Goal: Task Accomplishment & Management: Complete application form

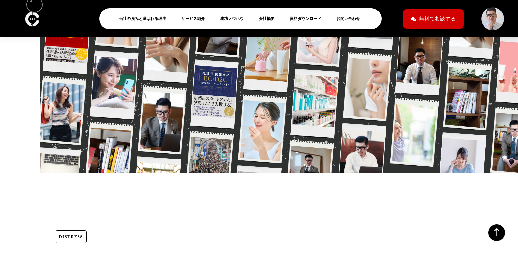
scroll to position [332, 0]
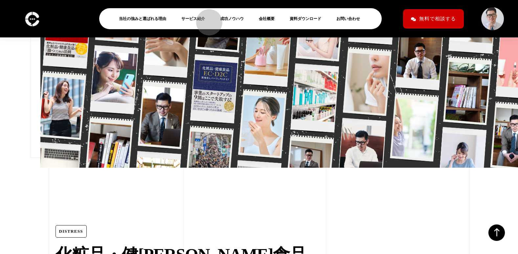
click at [210, 20] on link "サービス紹介" at bounding box center [195, 19] width 29 height 8
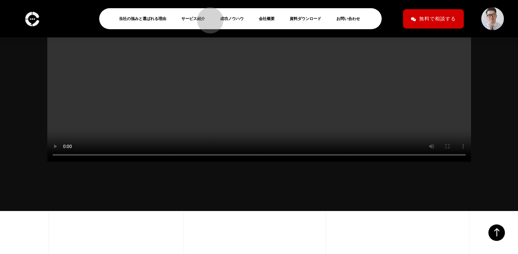
scroll to position [239, 0]
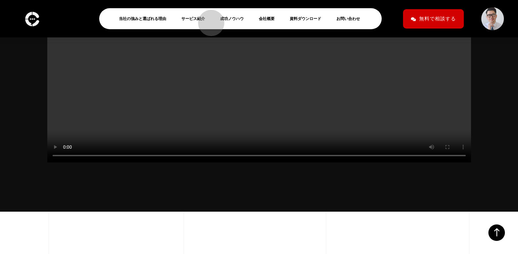
click at [208, 20] on link "サービス紹介" at bounding box center [195, 19] width 29 height 8
click at [252, 23] on li "成功ノウハウ" at bounding box center [234, 18] width 35 height 14
click at [249, 18] on link "成功ノウハウ" at bounding box center [234, 19] width 29 height 8
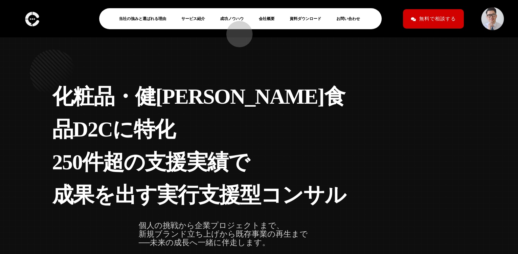
click at [336, 23] on link "お問い合わせ" at bounding box center [350, 19] width 29 height 8
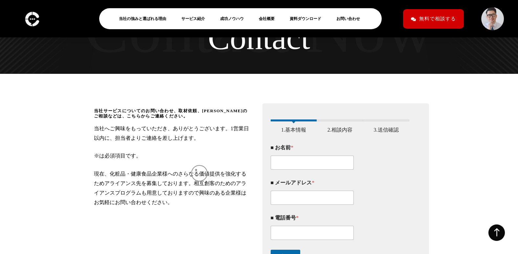
scroll to position [58, 0]
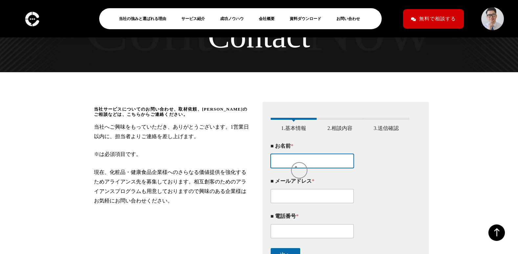
click at [296, 164] on input "■ お名前 *" at bounding box center [312, 161] width 83 height 14
type input "川﨑帆夏"
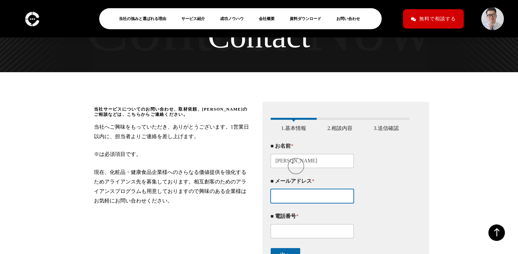
type input "kawasaki@kbns.co.jp"
type input "09078258237"
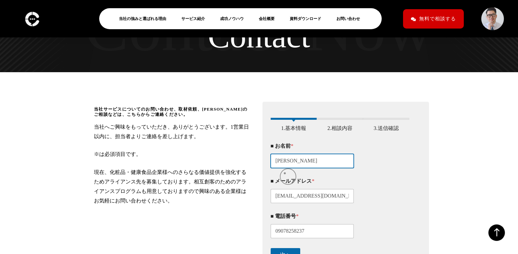
click at [286, 168] on input "川﨑帆夏" at bounding box center [312, 161] width 83 height 14
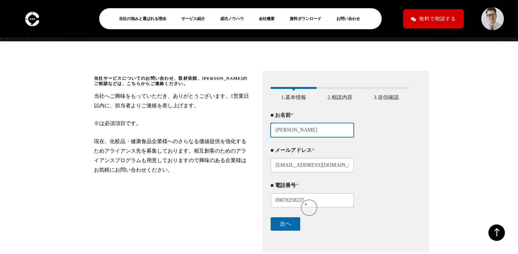
type input "川崎帆夏"
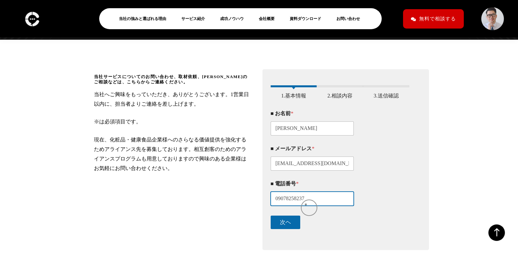
click at [307, 204] on input "09078258237" at bounding box center [312, 199] width 83 height 14
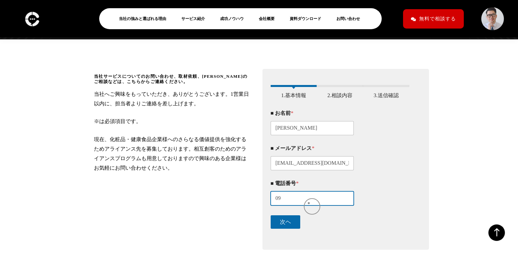
type input "0"
type input "０"
type input "0338157635"
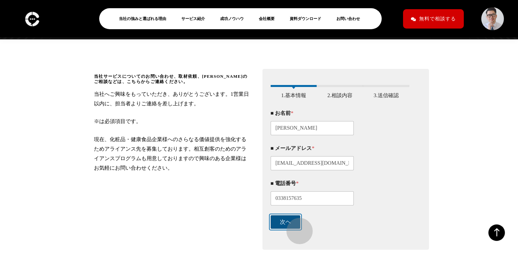
click at [296, 228] on button "次ヘ" at bounding box center [286, 221] width 30 height 13
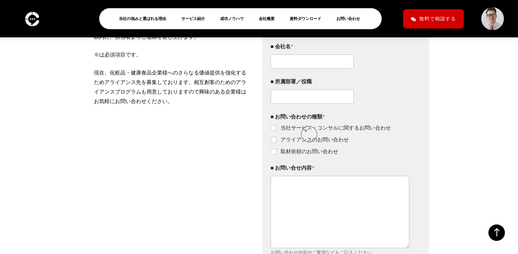
click at [306, 131] on fieldset "■ お問い合わせの種類 * 当社サービス・コンサルに関するお問い合わせ アライアンスのお問い合わせ 取材依頼のお問い合わせ" at bounding box center [340, 134] width 139 height 41
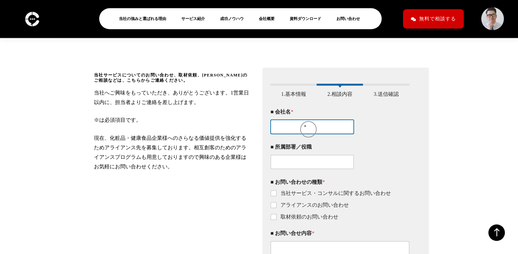
click at [305, 126] on div "■ 会社名 *" at bounding box center [340, 121] width 139 height 35
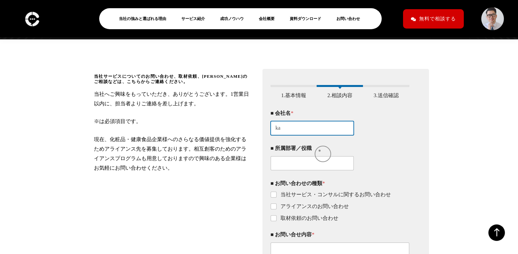
type input "k"
type input "株式会社通販新聞社"
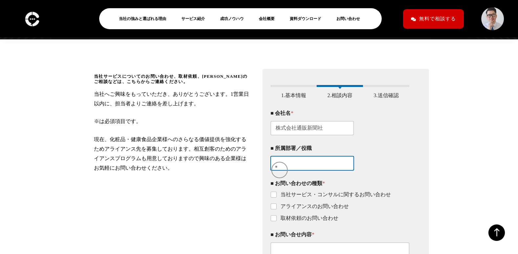
click at [276, 167] on input "■ 所属部署／役職" at bounding box center [312, 163] width 83 height 14
click at [284, 169] on input "■ 所属部署／役職" at bounding box center [312, 163] width 83 height 14
type input "編集局"
click at [271, 221] on input "取材依頼のお問い合わせ" at bounding box center [273, 218] width 5 height 5
checkbox input "true"
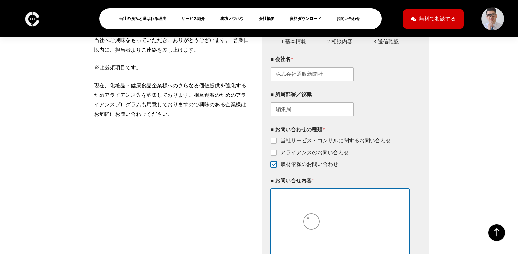
click at [308, 218] on textarea "■ お問い合せ内容 *" at bounding box center [340, 225] width 139 height 72
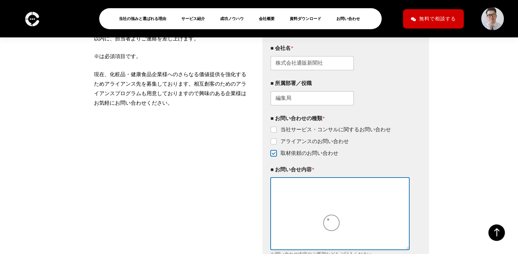
scroll to position [157, 0]
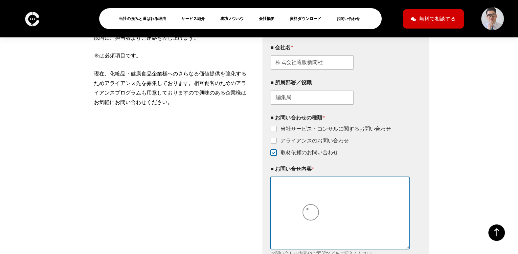
drag, startPoint x: 308, startPoint y: 209, endPoint x: 306, endPoint y: 206, distance: 3.4
click at [306, 207] on textarea "■ お問い合せ内容 *" at bounding box center [340, 213] width 139 height 72
paste textarea "お世話になります。 通販新聞社の川？と申します。 突然のご連絡失礼いたします。 弊社は通販業界の専門紙を発行しております新聞社です。 弊紙「週刊通販新聞」（毎…"
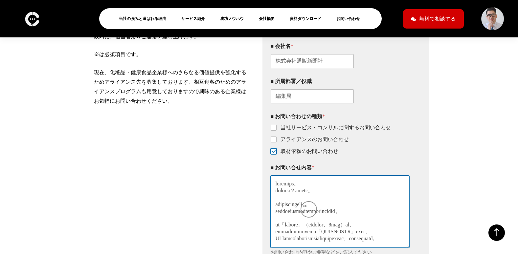
scroll to position [241, 0]
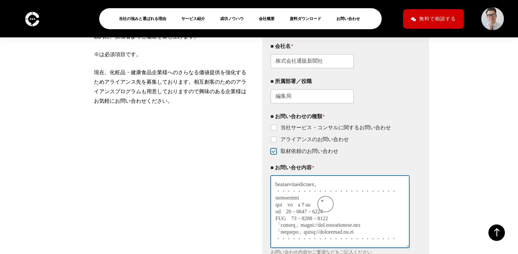
click at [322, 201] on textarea "■ お問い合せ内容 *" at bounding box center [340, 212] width 139 height 72
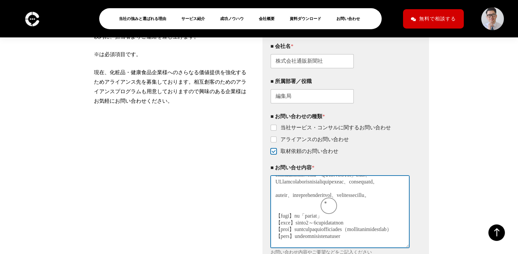
scroll to position [0, 0]
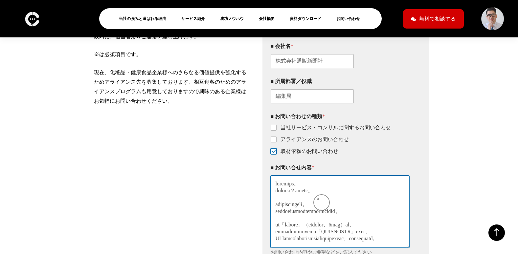
click at [318, 199] on textarea "■ お問い合せ内容 *" at bounding box center [340, 212] width 139 height 72
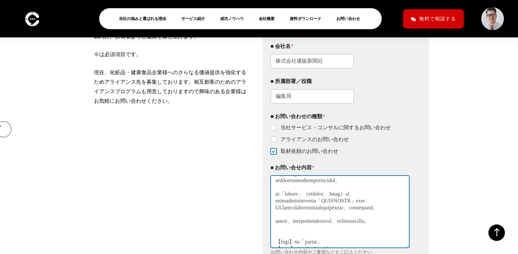
scroll to position [33, 0]
click at [318, 196] on textarea "■ お問い合せ内容 *" at bounding box center [340, 212] width 139 height 72
click at [307, 211] on textarea "■ お問い合せ内容 *" at bounding box center [340, 212] width 139 height 72
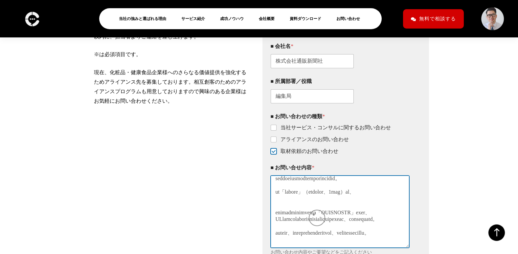
click at [314, 215] on textarea "■ お問い合せ内容 *" at bounding box center [340, 212] width 139 height 72
click at [312, 215] on textarea "■ お問い合せ内容 *" at bounding box center [340, 212] width 139 height 72
click at [295, 219] on textarea "■ お問い合せ内容 *" at bounding box center [340, 212] width 139 height 72
paste textarea "D2Cブランドのマーケティング"
click at [292, 223] on textarea "■ お問い合せ内容 *" at bounding box center [340, 212] width 139 height 72
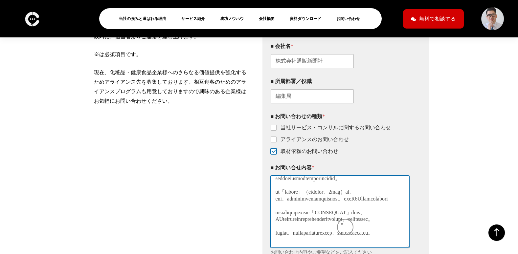
click at [342, 224] on textarea "■ お問い合せ内容 *" at bounding box center [340, 212] width 139 height 72
click at [380, 225] on textarea "■ お問い合せ内容 *" at bounding box center [340, 212] width 139 height 72
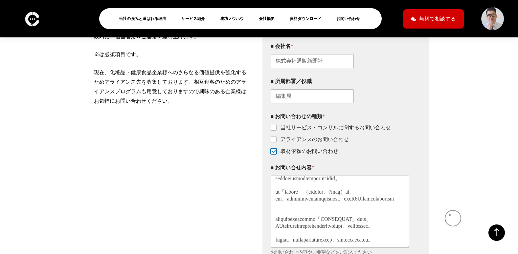
click at [449, 215] on div "当社サービスについてのお問い合わせ、取材依頼、アライアンスのご相談などは、こちらからご連絡ください。 当社へご興味をもっていただき、ありがとうございます。1営…" at bounding box center [259, 137] width 518 height 330
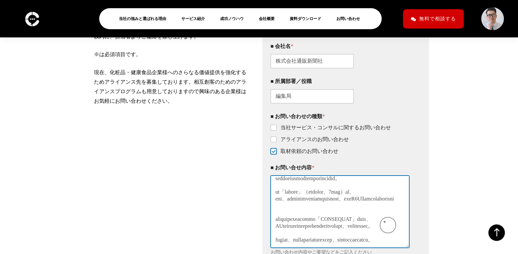
click at [384, 222] on textarea "■ お問い合せ内容 *" at bounding box center [340, 212] width 139 height 72
click at [383, 230] on textarea "■ お問い合せ内容 *" at bounding box center [340, 212] width 139 height 72
click at [385, 224] on textarea "■ お問い合せ内容 *" at bounding box center [340, 212] width 139 height 72
click at [392, 227] on textarea "■ お問い合せ内容 *" at bounding box center [340, 212] width 139 height 72
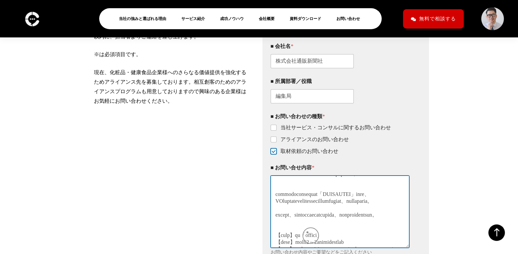
scroll to position [66, 0]
click at [390, 226] on textarea "■ お問い合せ内容 *" at bounding box center [340, 212] width 139 height 72
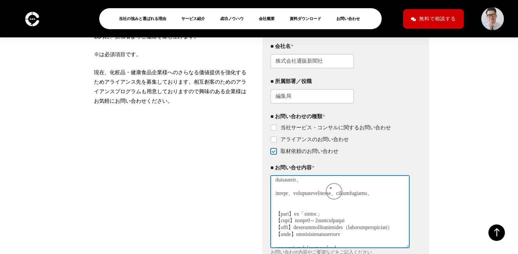
click at [331, 188] on textarea "■ お問い合せ内容 *" at bounding box center [340, 212] width 139 height 72
click at [374, 184] on textarea "■ お問い合せ内容 *" at bounding box center [340, 212] width 139 height 72
drag, startPoint x: 331, startPoint y: 187, endPoint x: 340, endPoint y: 192, distance: 10.3
click at [338, 191] on textarea "■ お問い合せ内容 *" at bounding box center [340, 212] width 139 height 72
click at [348, 197] on textarea "■ お問い合せ内容 *" at bounding box center [340, 212] width 139 height 72
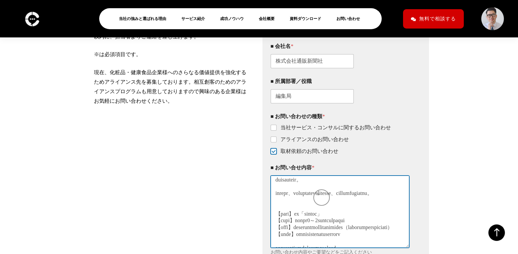
click at [318, 194] on textarea "■ お問い合せ内容 *" at bounding box center [340, 212] width 139 height 72
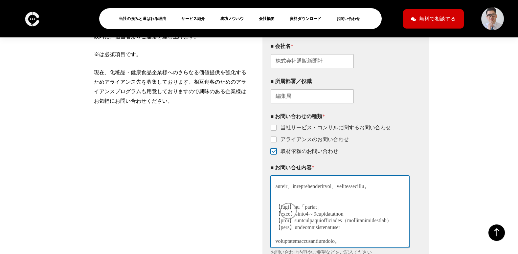
click at [285, 208] on textarea "■ お問い合せ内容 *" at bounding box center [340, 212] width 139 height 72
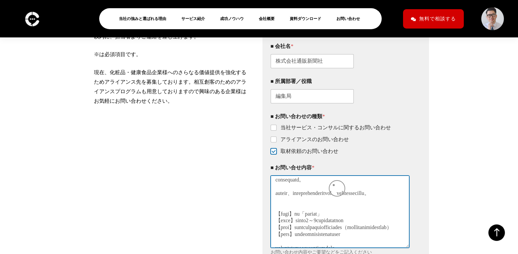
click at [334, 185] on textarea "■ お問い合せ内容 *" at bounding box center [340, 212] width 139 height 72
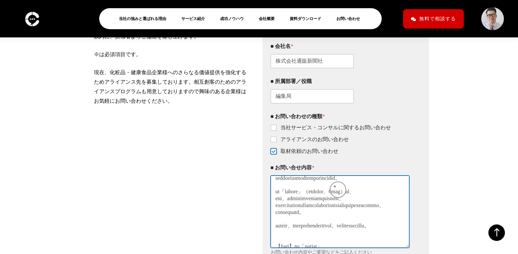
scroll to position [33, 0]
click at [332, 214] on textarea "■ お問い合せ内容 *" at bounding box center [340, 212] width 139 height 72
click at [331, 216] on textarea "■ お問い合せ内容 *" at bounding box center [340, 212] width 139 height 72
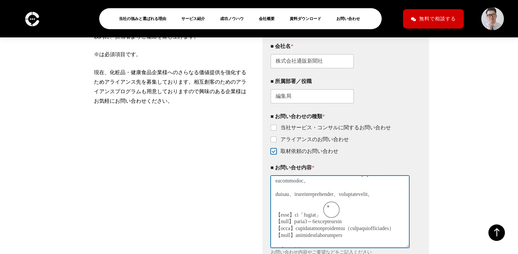
scroll to position [66, 0]
click at [276, 194] on textarea "■ お問い合せ内容 *" at bounding box center [340, 212] width 139 height 72
click at [391, 185] on textarea "■ お問い合せ内容 *" at bounding box center [340, 212] width 139 height 72
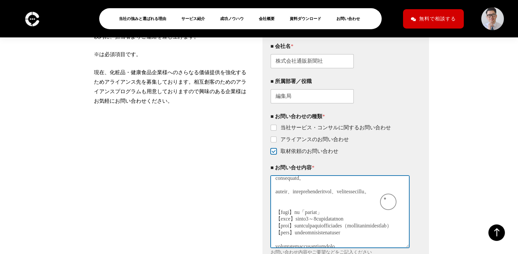
click at [385, 199] on textarea "■ お問い合せ内容 *" at bounding box center [340, 212] width 139 height 72
click at [377, 196] on textarea "■ お問い合せ内容 *" at bounding box center [340, 212] width 139 height 72
click at [376, 197] on textarea "■ お問い合せ内容 *" at bounding box center [340, 212] width 139 height 72
click at [380, 199] on textarea "■ お問い合せ内容 *" at bounding box center [340, 212] width 139 height 72
click at [383, 200] on textarea "■ お問い合せ内容 *" at bounding box center [340, 212] width 139 height 72
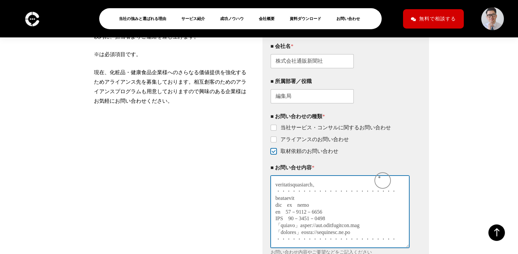
scroll to position [252, 0]
type textarea "お世話になります。 通販新聞社の川崎と申します。 突然のご連絡失礼いたします。 弊社は通販業界の専門紙を発行しております新聞社です。 弊紙「週刊通販新聞」（毎…"
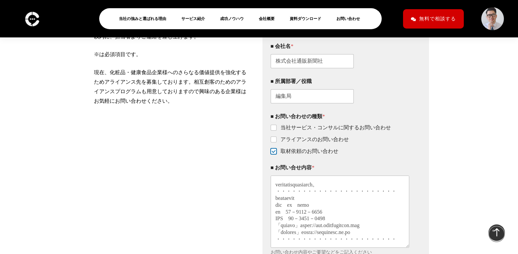
click at [493, 231] on icon at bounding box center [496, 233] width 16 height 16
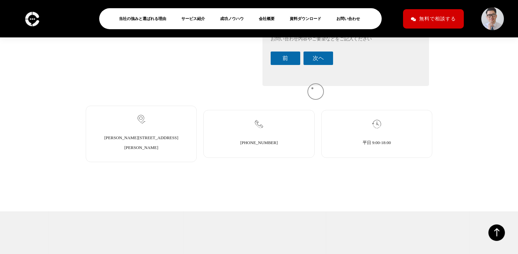
scroll to position [373, 0]
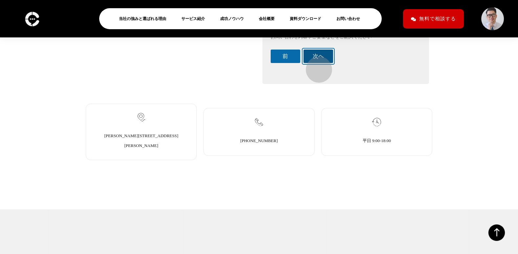
click at [315, 63] on button "次ヘ" at bounding box center [318, 56] width 30 height 13
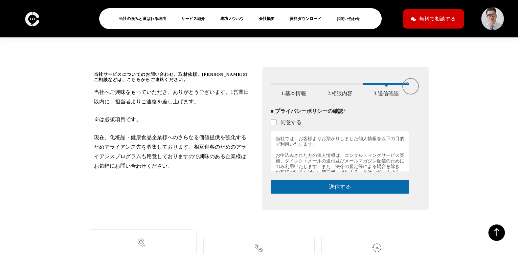
scroll to position [92, 0]
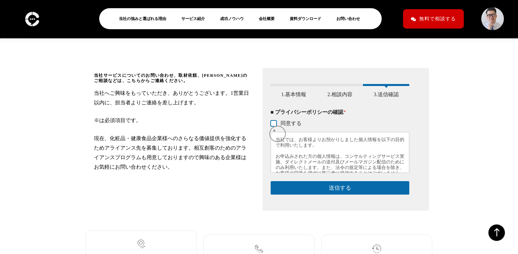
click at [274, 126] on input "同意する" at bounding box center [273, 123] width 5 height 5
checkbox input "true"
click at [313, 186] on form "このフォームに入力するには、ブラウザーで JavaScript を有効にしてください。 1 1.基本情報 2 2.相談内容 3 3.送信確認 ■ お名前 * …" at bounding box center [340, 139] width 139 height 111
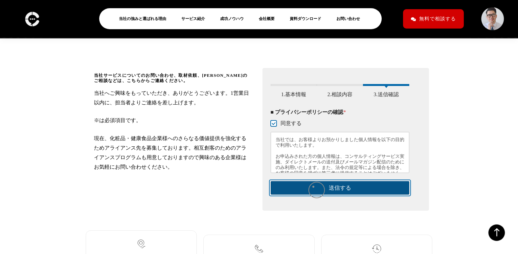
click at [314, 191] on button "送信する" at bounding box center [340, 187] width 139 height 13
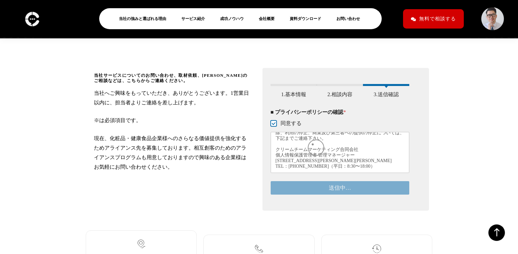
scroll to position [192, 0]
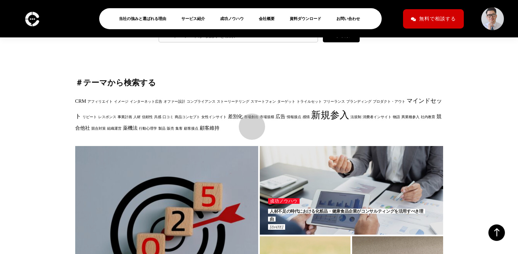
scroll to position [172, 0]
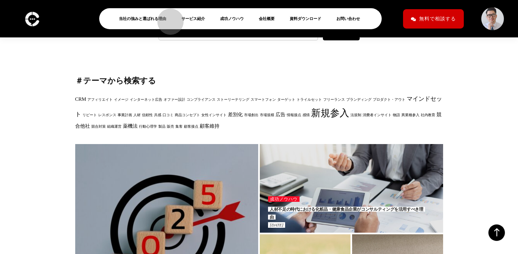
click at [167, 18] on link "当社の強みと選ばれる理由" at bounding box center [145, 19] width 53 height 8
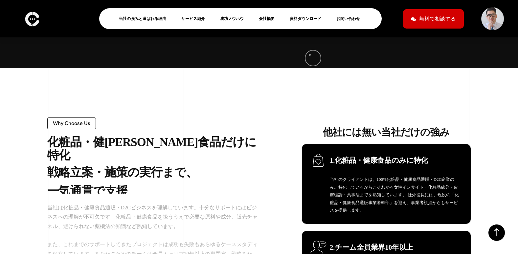
scroll to position [382, 0]
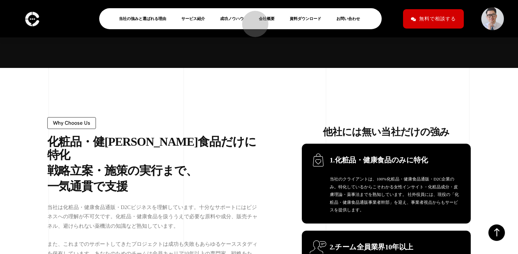
click at [249, 21] on link "成功ノウハウ" at bounding box center [234, 19] width 29 height 8
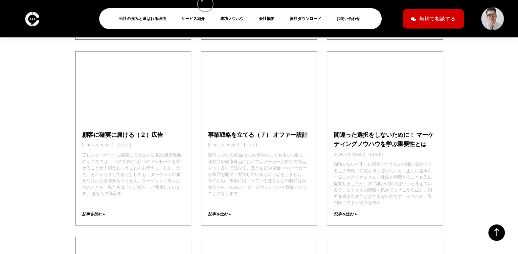
scroll to position [669, 0]
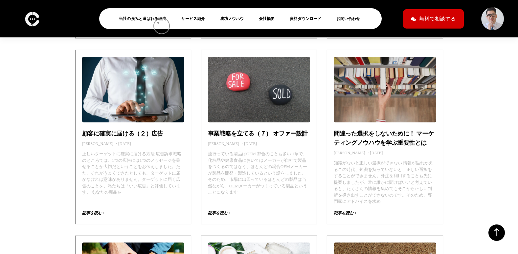
click at [158, 23] on li "当社の強みと選ばれる理由" at bounding box center [145, 18] width 59 height 14
click at [164, 18] on link "当社の強みと選ばれる理由" at bounding box center [145, 19] width 53 height 8
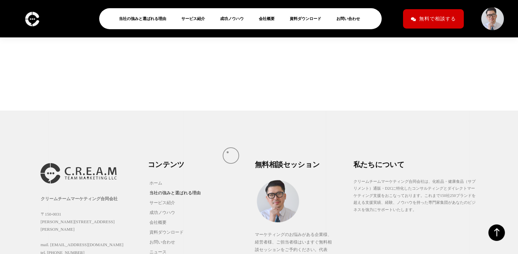
scroll to position [1607, 0]
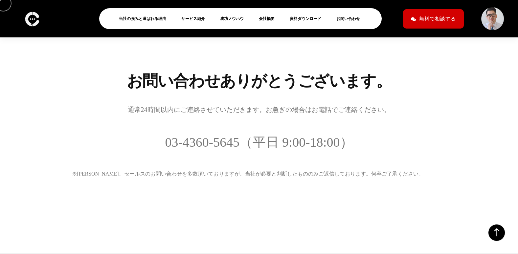
scroll to position [98, 0]
click at [46, 119] on div "お問い合わせありがとうございます。 通常24時間以内にご連絡させていただきます。お急ぎの場合はお電話でご連絡ください。 03-4360-5645（平日 9:0…" at bounding box center [259, 142] width 518 height 221
